Goal: Information Seeking & Learning: Learn about a topic

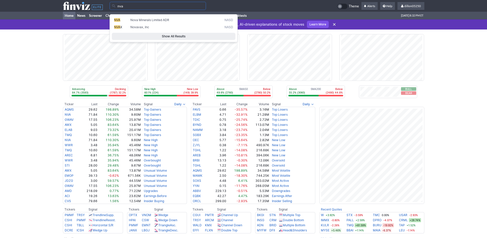
click at [120, 20] on span "NVA" at bounding box center [117, 20] width 6 height 4
type input "NVA"
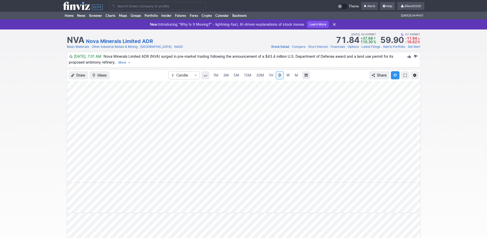
scroll to position [0, 31]
click at [404, 77] on span at bounding box center [405, 75] width 3 height 4
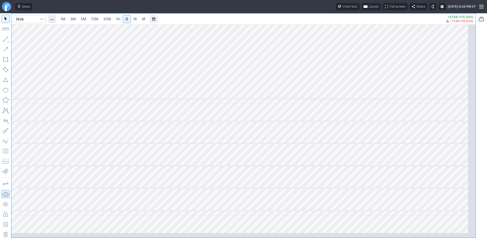
click at [364, 9] on span "button" at bounding box center [365, 7] width 3 height 4
click at [328, 23] on button "Layout" at bounding box center [324, 19] width 7 height 7
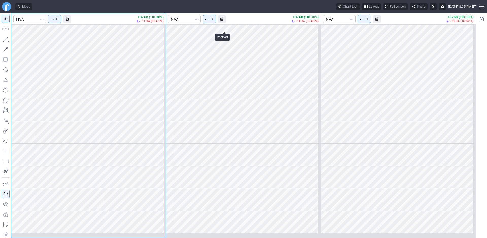
click at [213, 22] on span "D" at bounding box center [212, 19] width 3 height 5
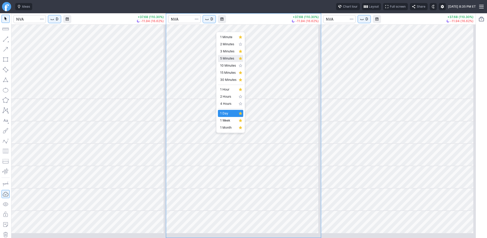
click at [231, 61] on span "5 Minutes" at bounding box center [228, 58] width 16 height 5
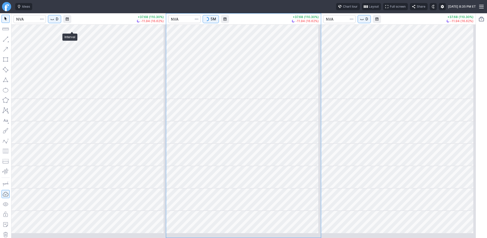
click at [58, 22] on span "D" at bounding box center [57, 19] width 3 height 5
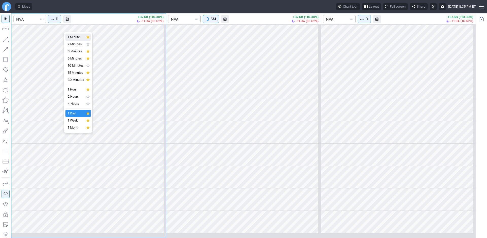
click at [74, 38] on span "1 Minute" at bounding box center [76, 37] width 16 height 5
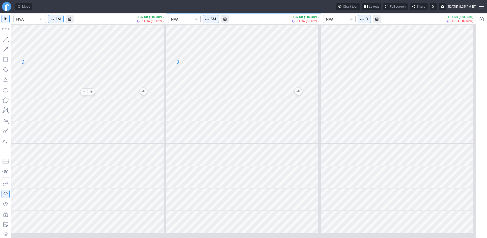
click at [119, 94] on div at bounding box center [88, 61] width 155 height 74
